Goal: Find specific page/section: Find specific page/section

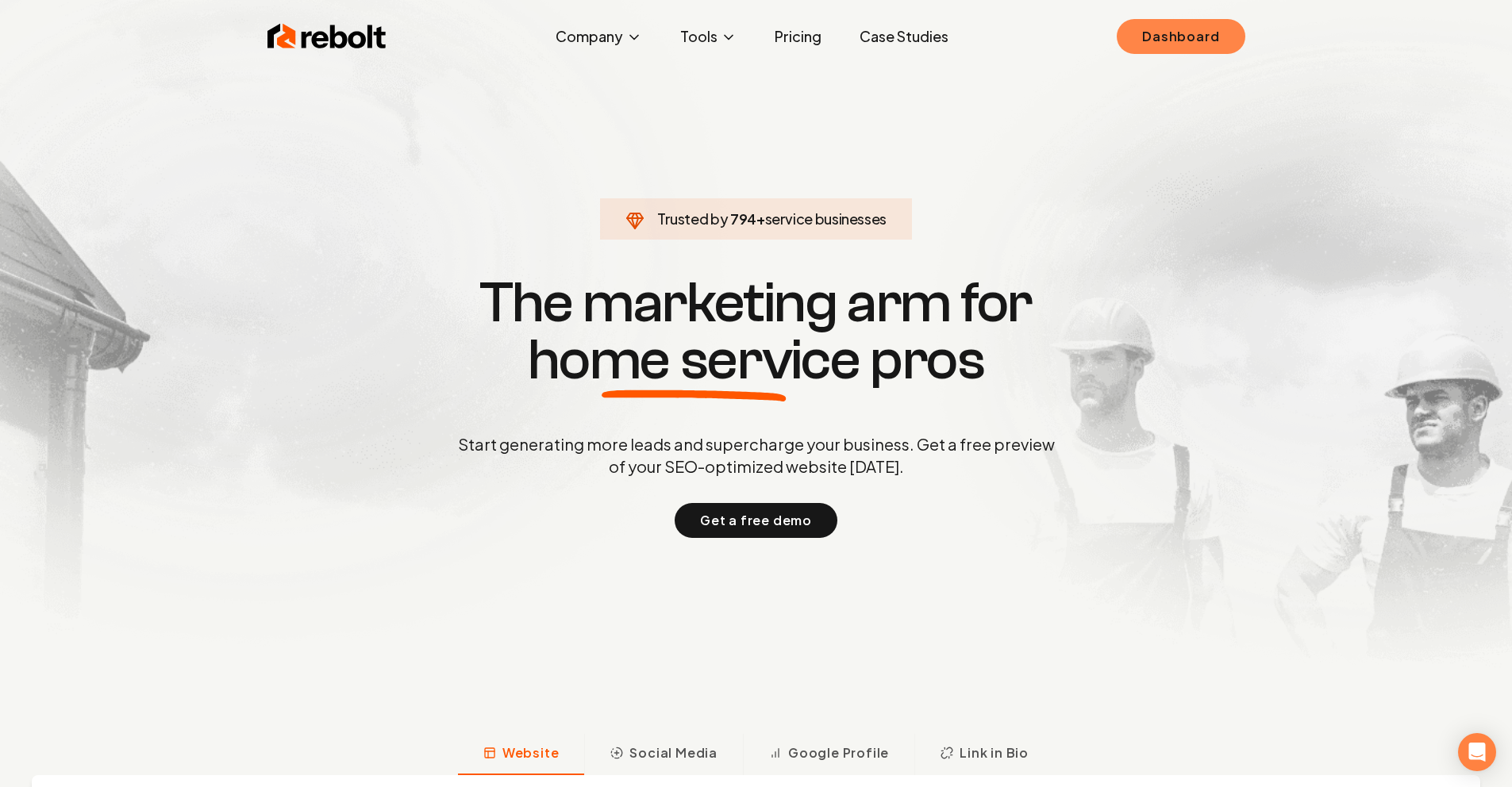
click at [1144, 53] on link "Dashboard" at bounding box center [1181, 36] width 128 height 35
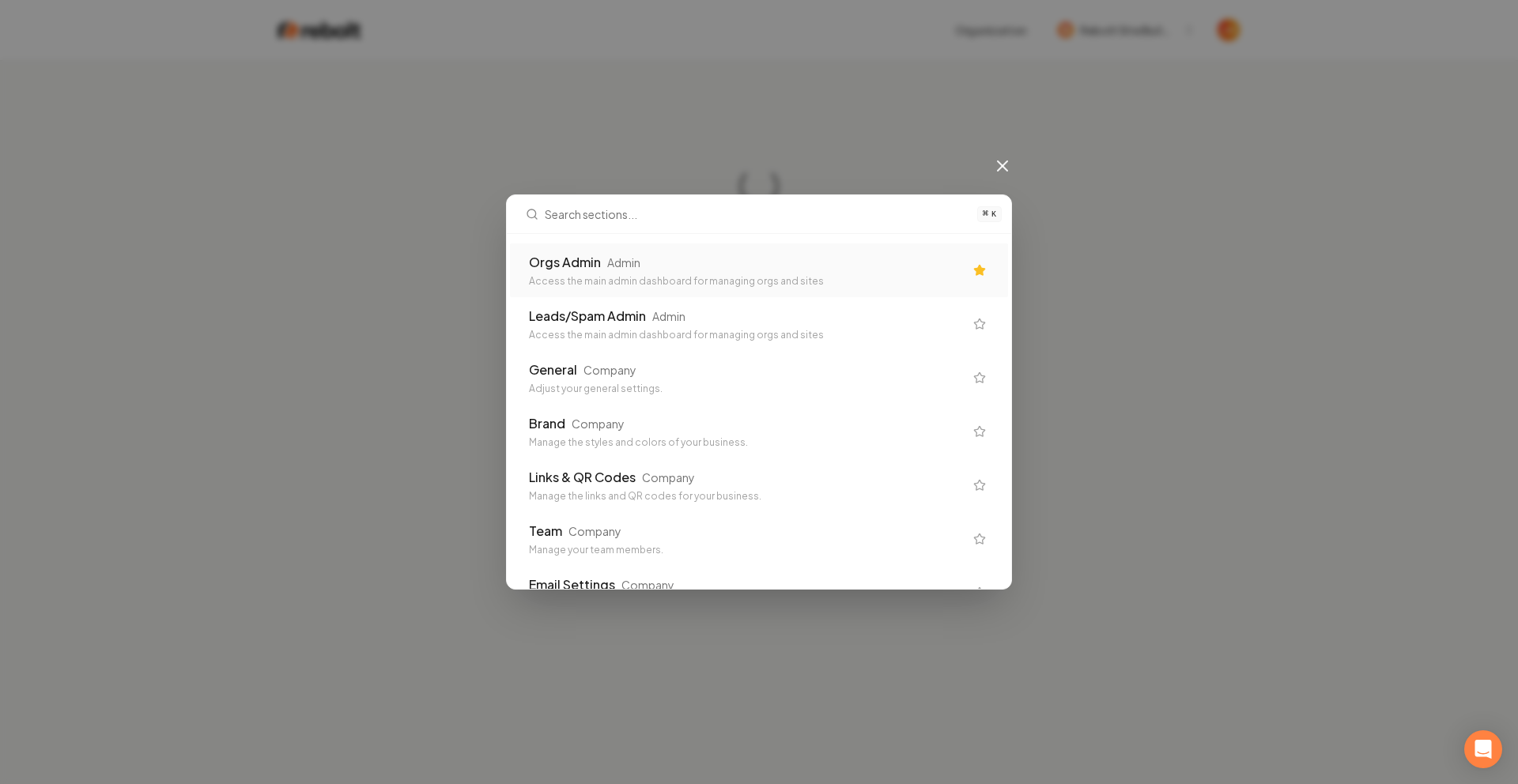
click at [886, 271] on div "Orgs Admin Admin" at bounding box center [746, 263] width 435 height 19
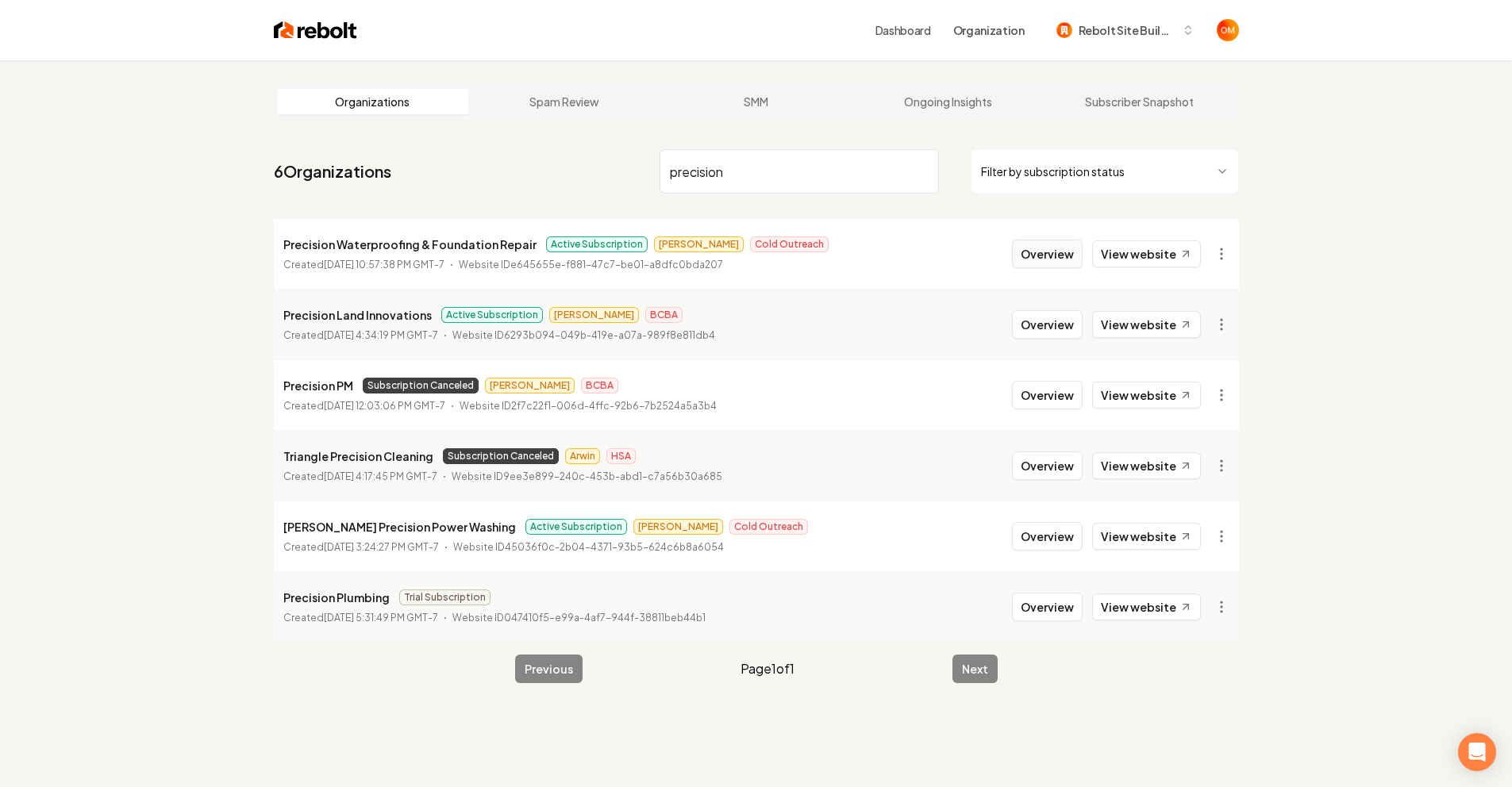
type input "precision"
click at [1082, 255] on button "Overview" at bounding box center [1047, 253] width 70 height 28
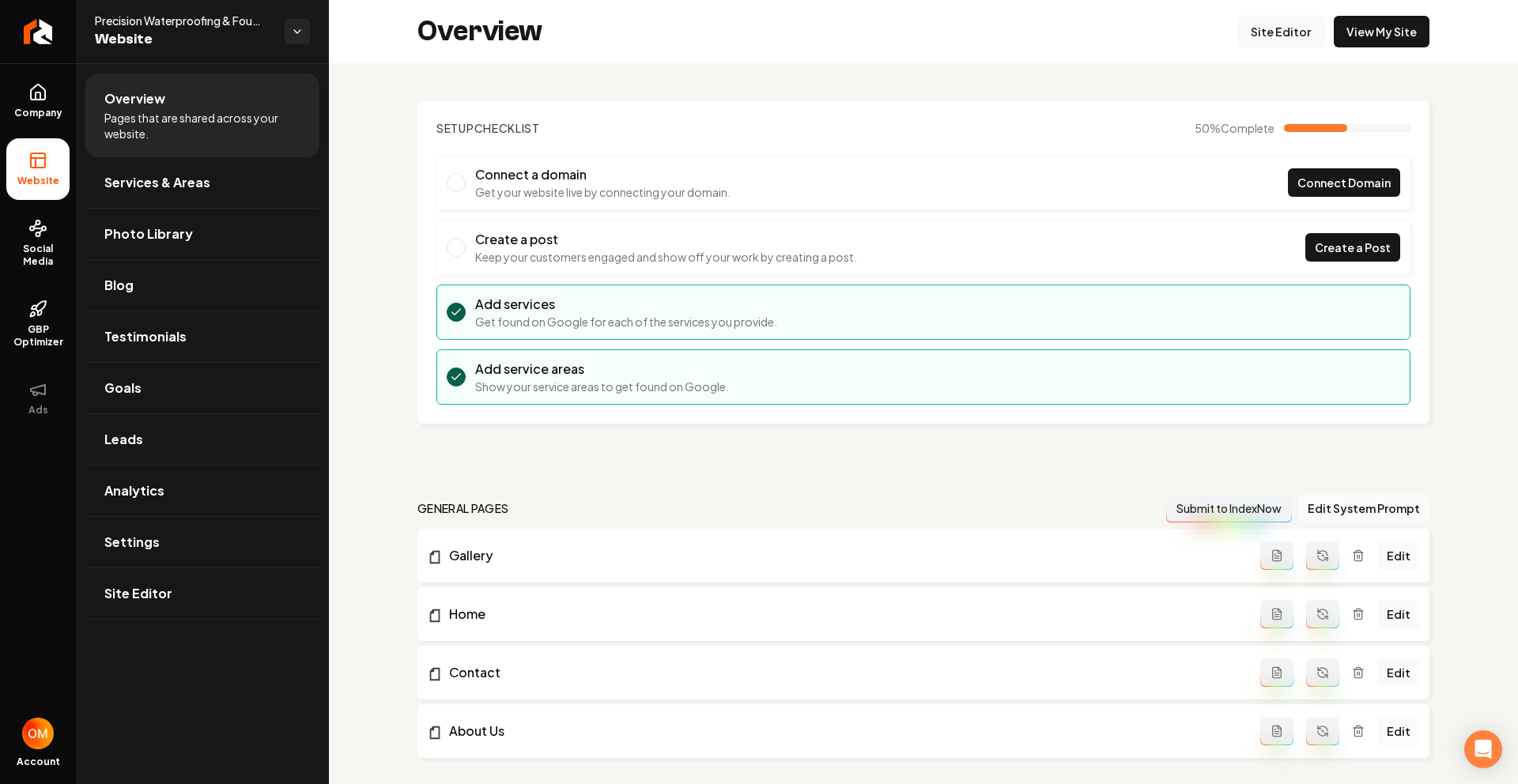
click at [1270, 27] on link "Site Editor" at bounding box center [1281, 32] width 87 height 32
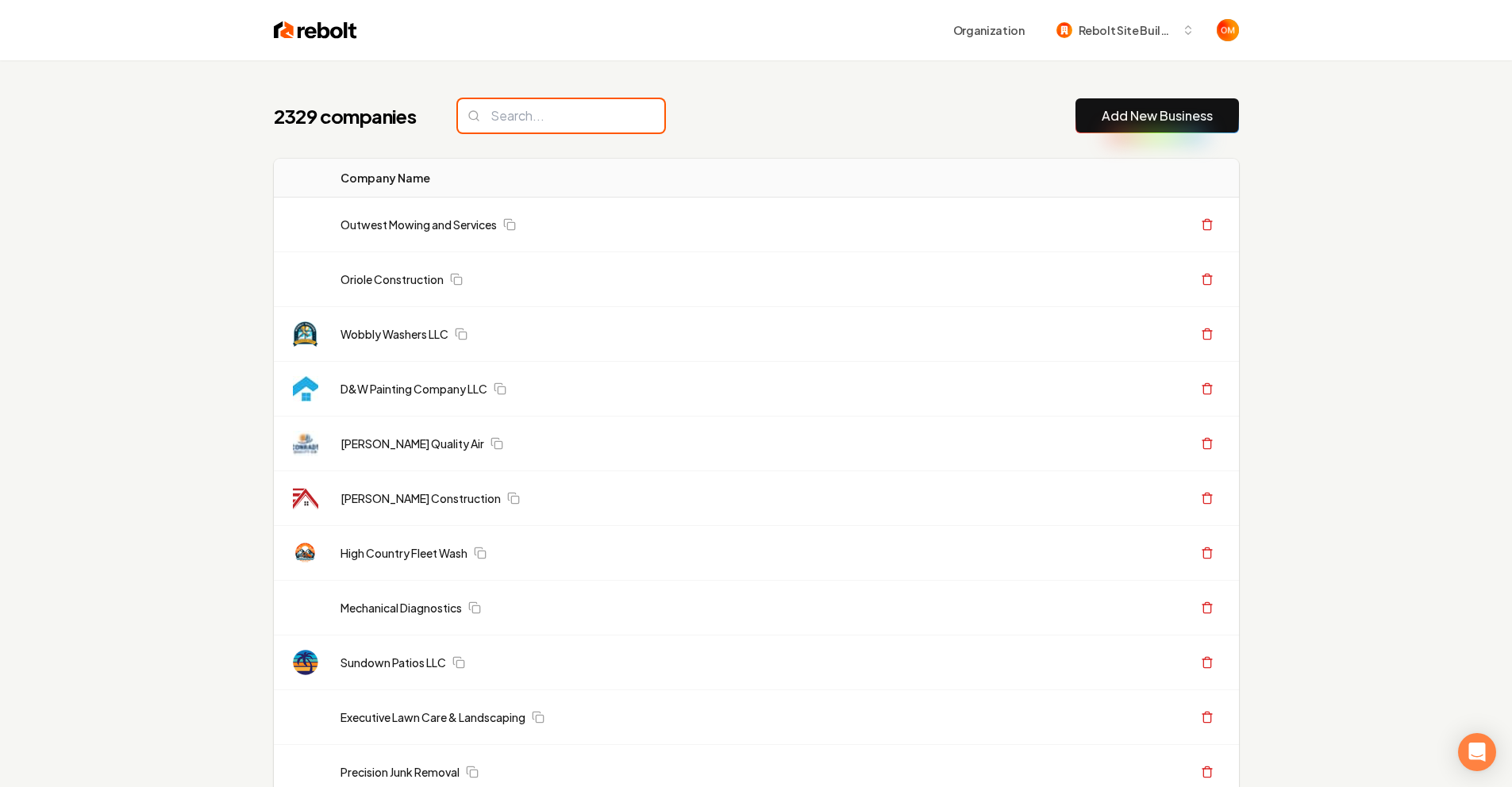
click at [553, 114] on input "search" at bounding box center [561, 116] width 206 height 34
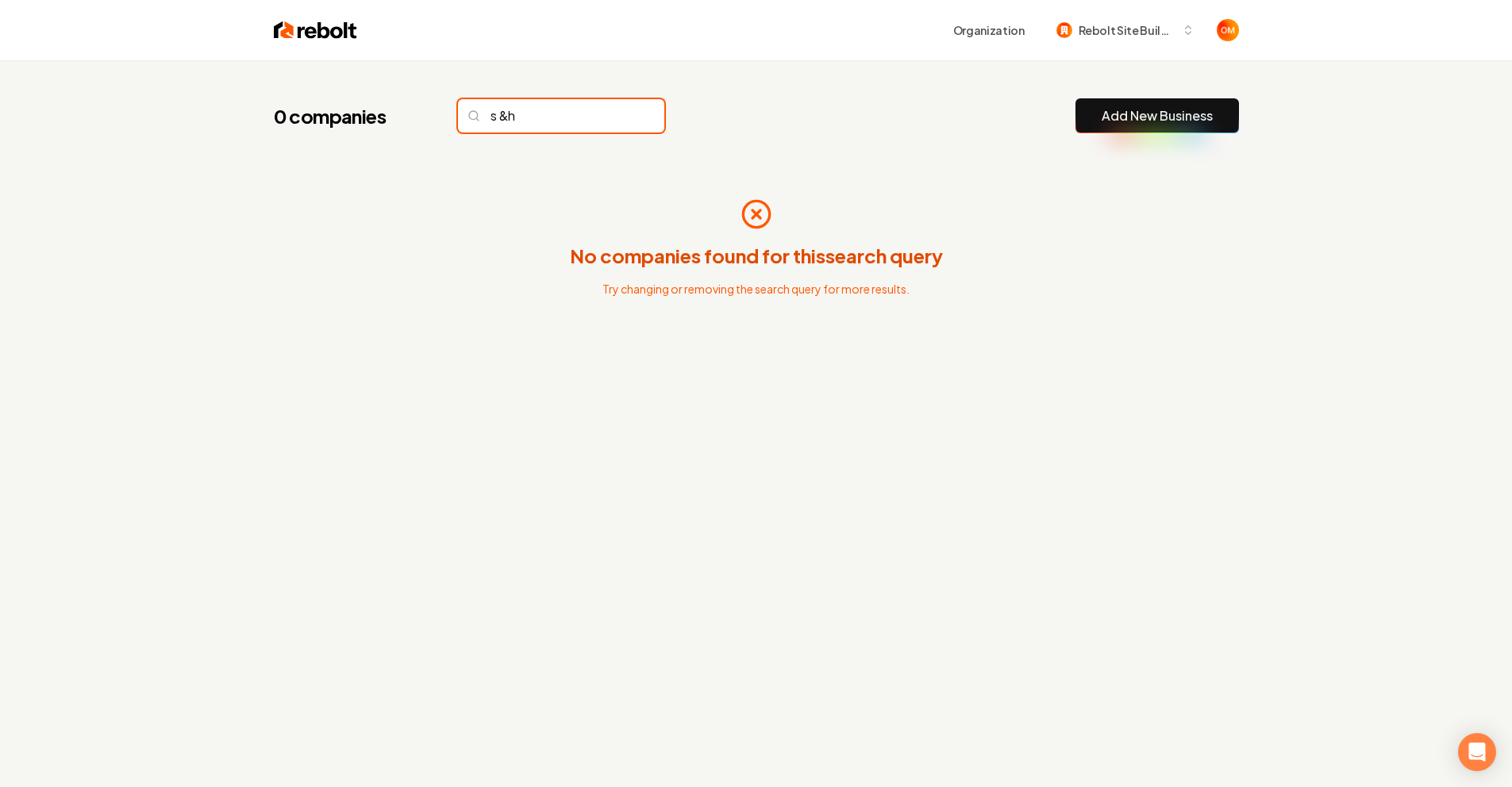
type input "s &h"
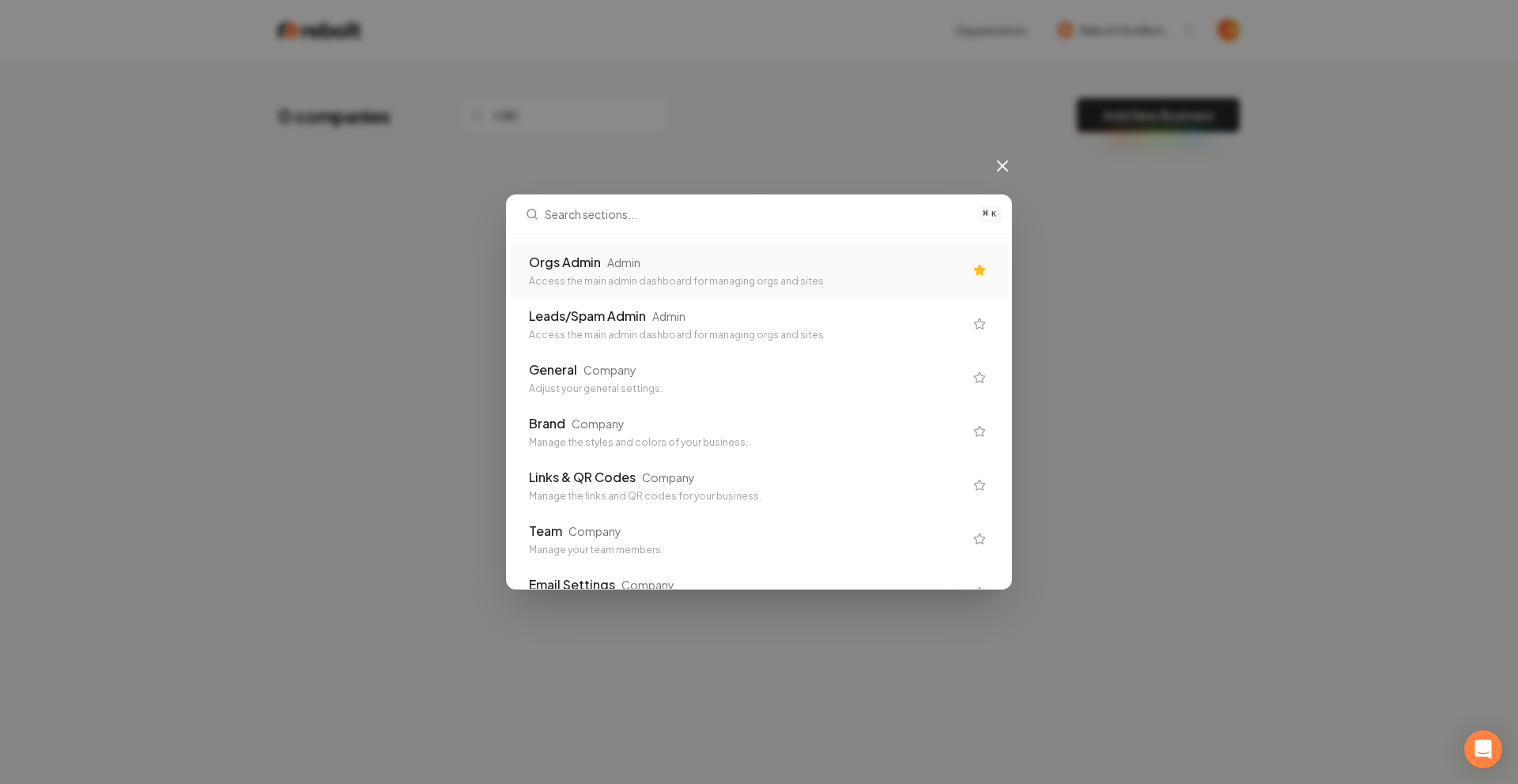
click at [609, 269] on div "Admin" at bounding box center [624, 262] width 34 height 16
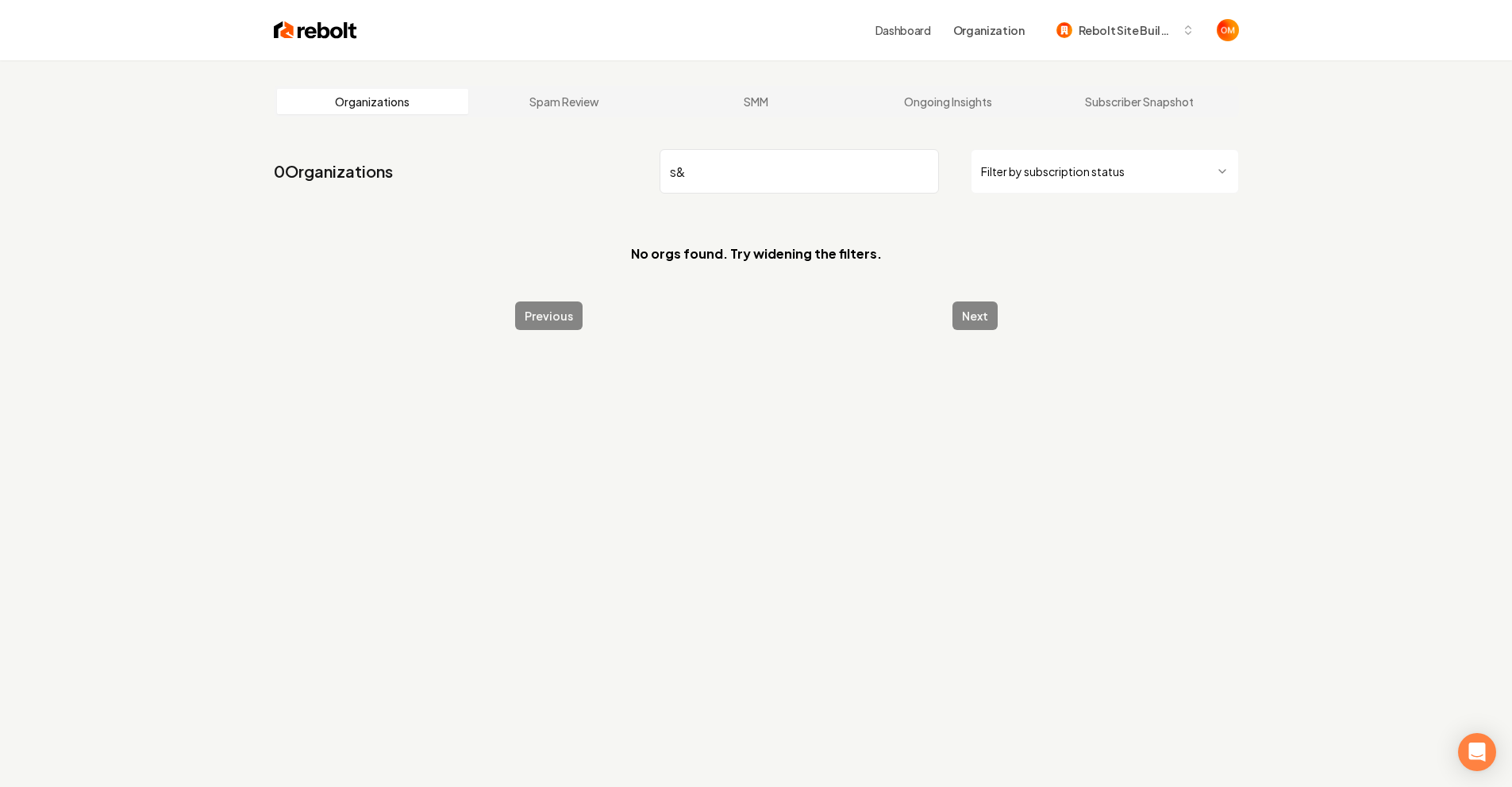
type input "s"
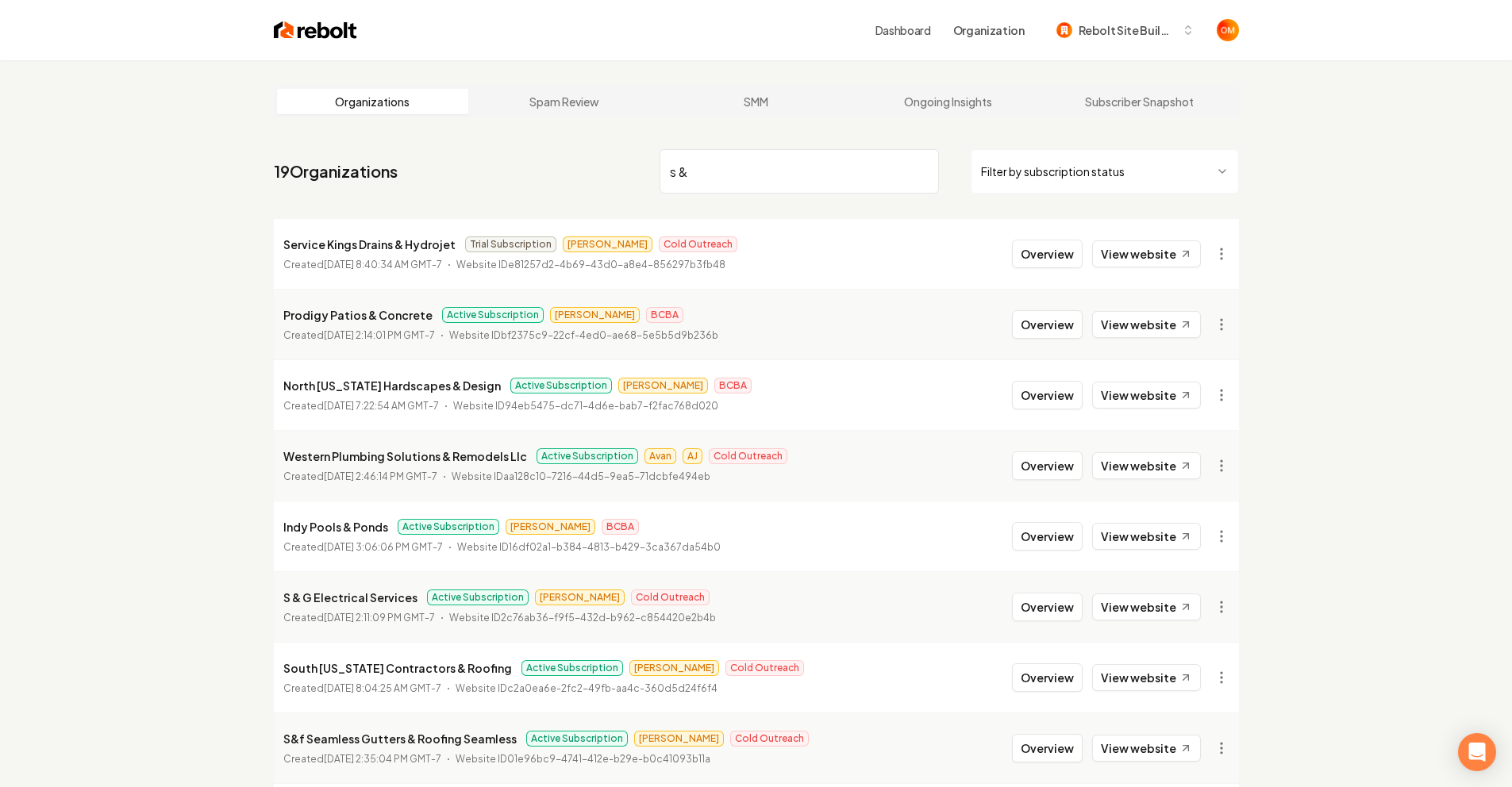
type input "s &"
click at [311, 33] on img at bounding box center [315, 30] width 84 height 23
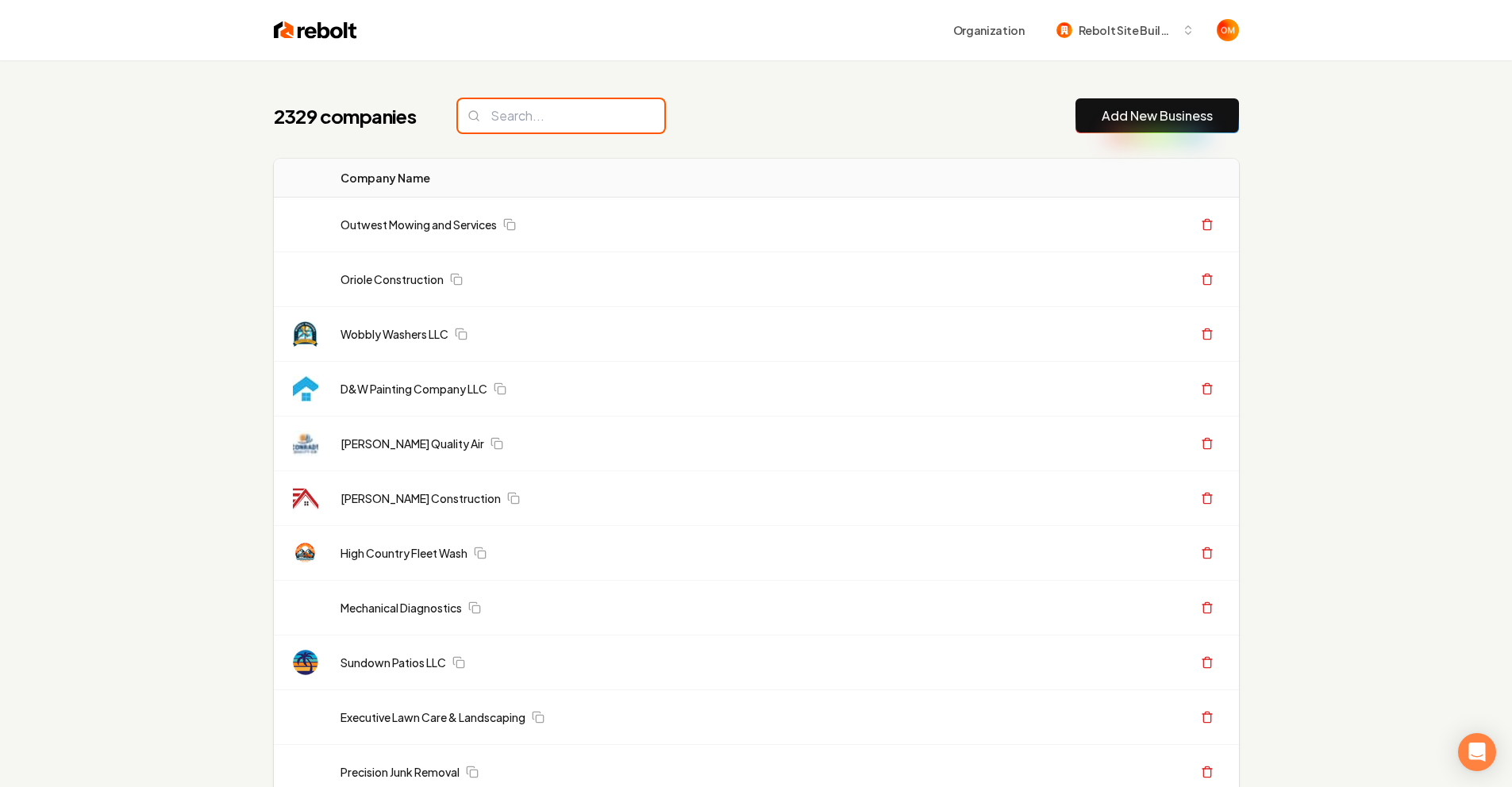
click at [523, 113] on input "search" at bounding box center [561, 116] width 206 height 34
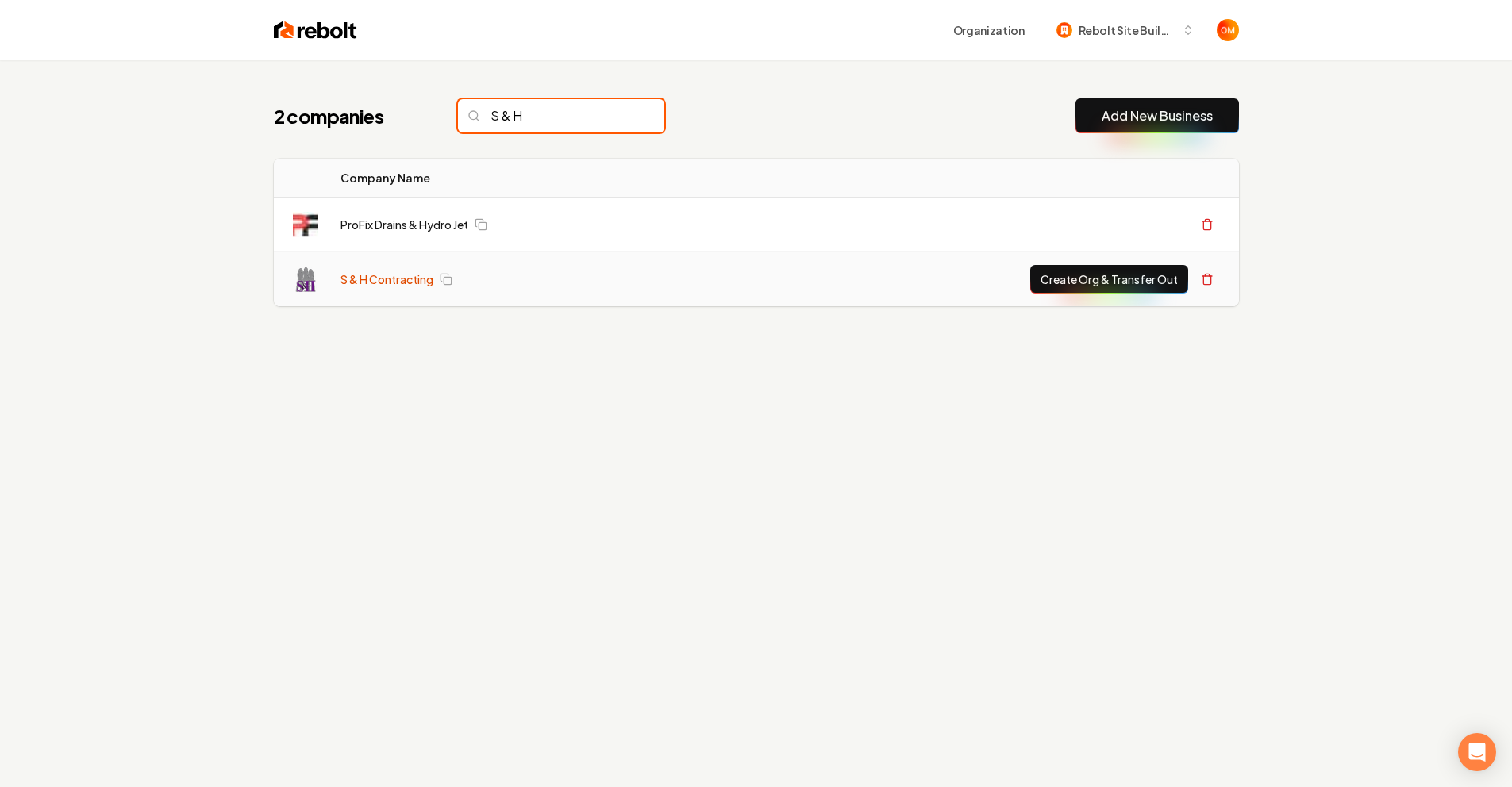
type input "S & H"
click at [616, 118] on input "S & H" at bounding box center [561, 116] width 206 height 34
type input "abso"
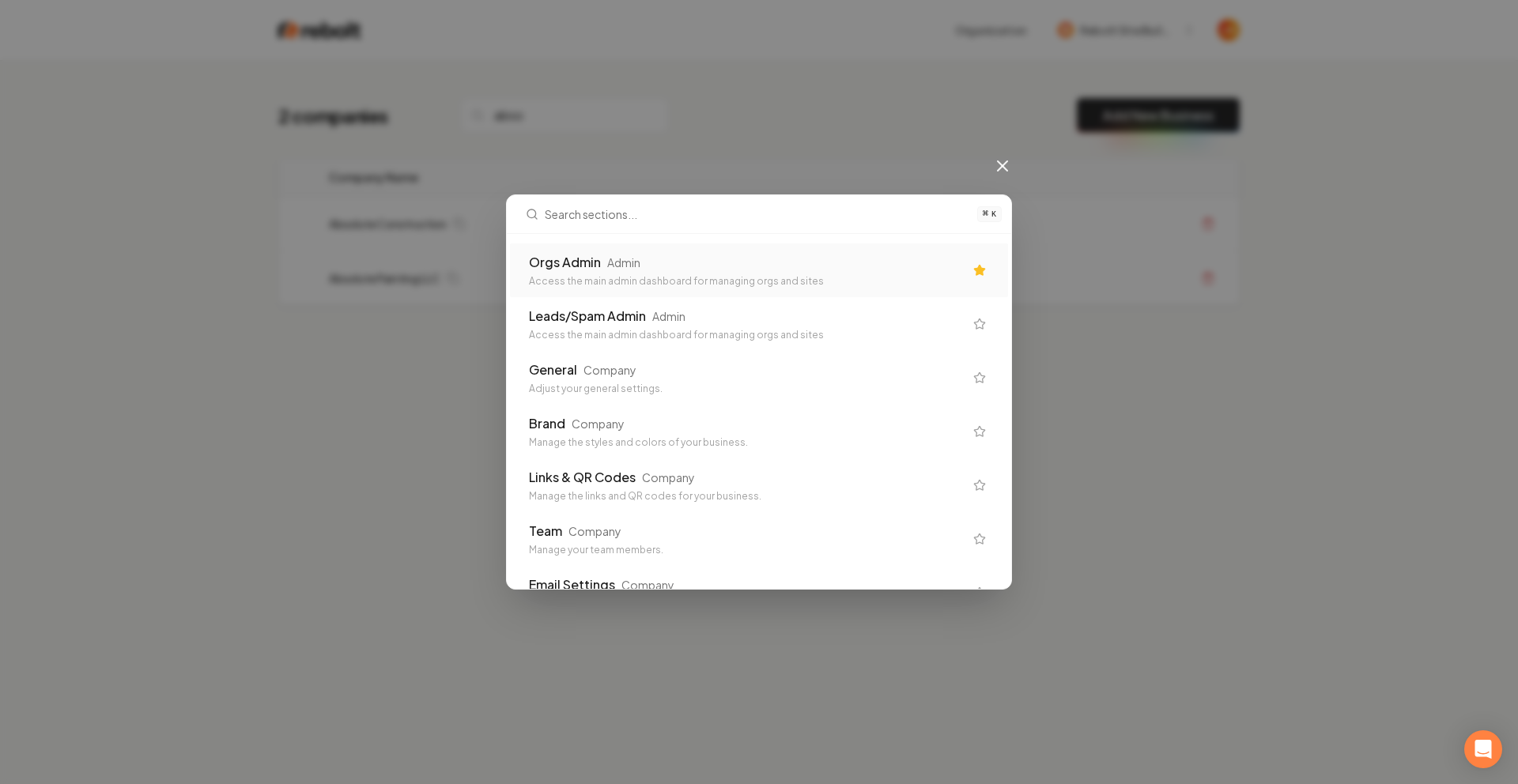
click at [666, 257] on div "Orgs Admin Admin" at bounding box center [746, 263] width 435 height 19
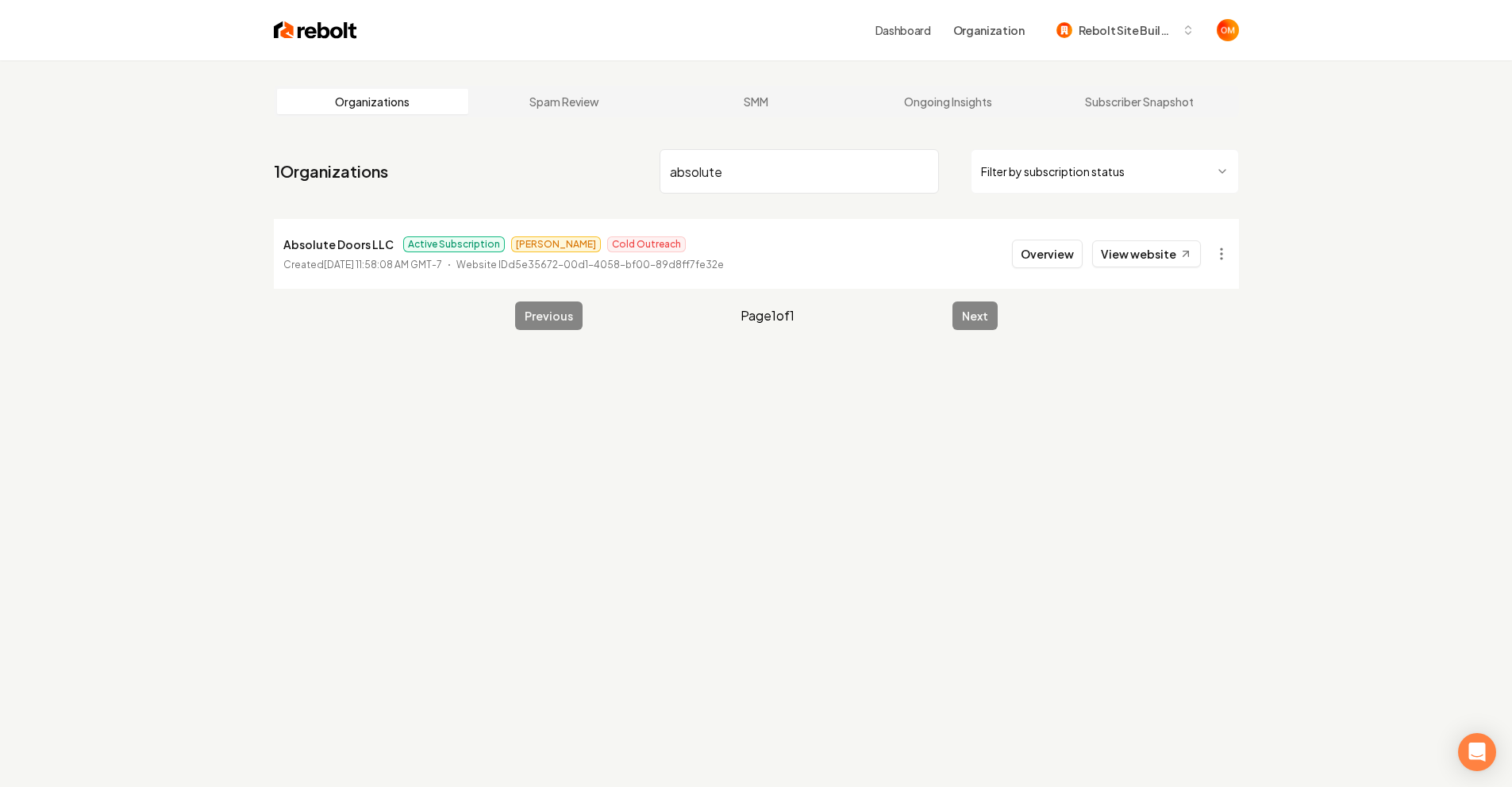
type input "absolute"
